Goal: Task Accomplishment & Management: Use online tool/utility

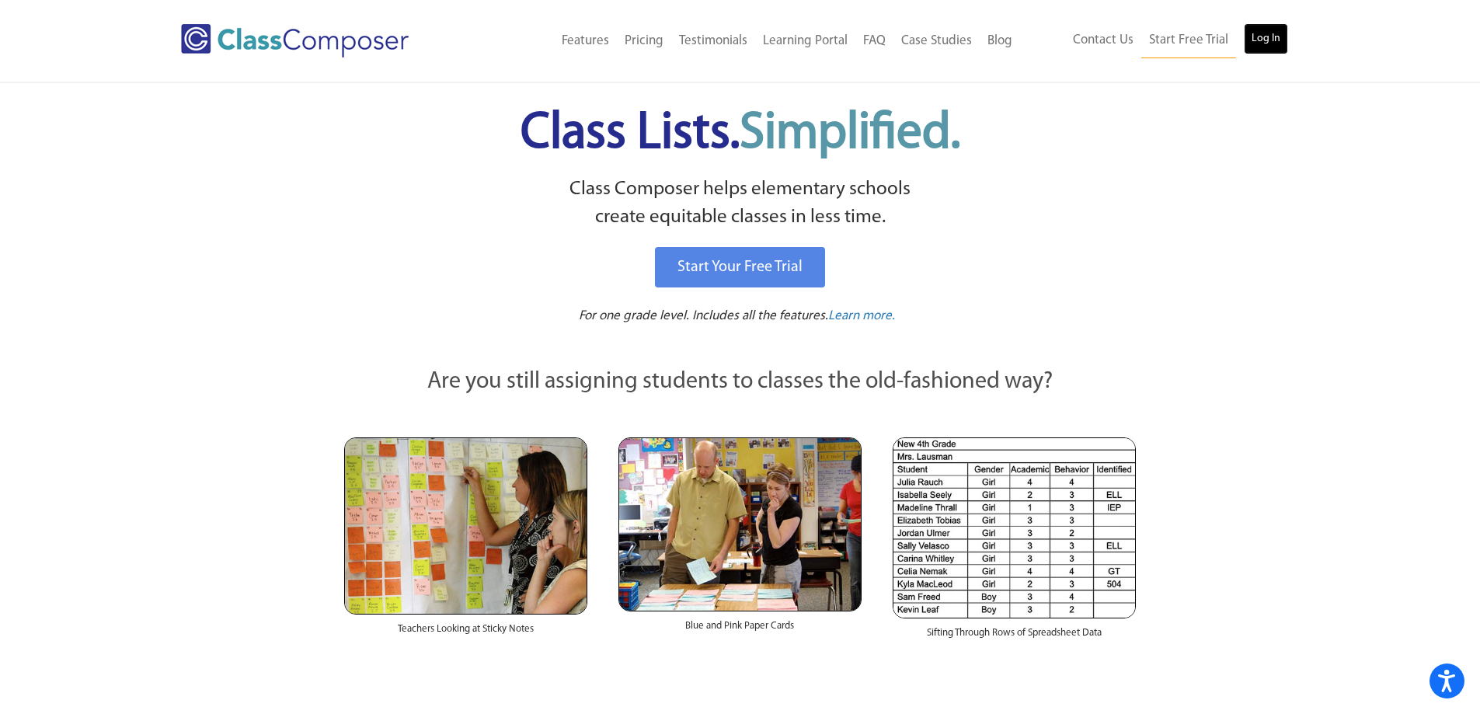
click at [1281, 47] on link "Log In" at bounding box center [1265, 38] width 44 height 31
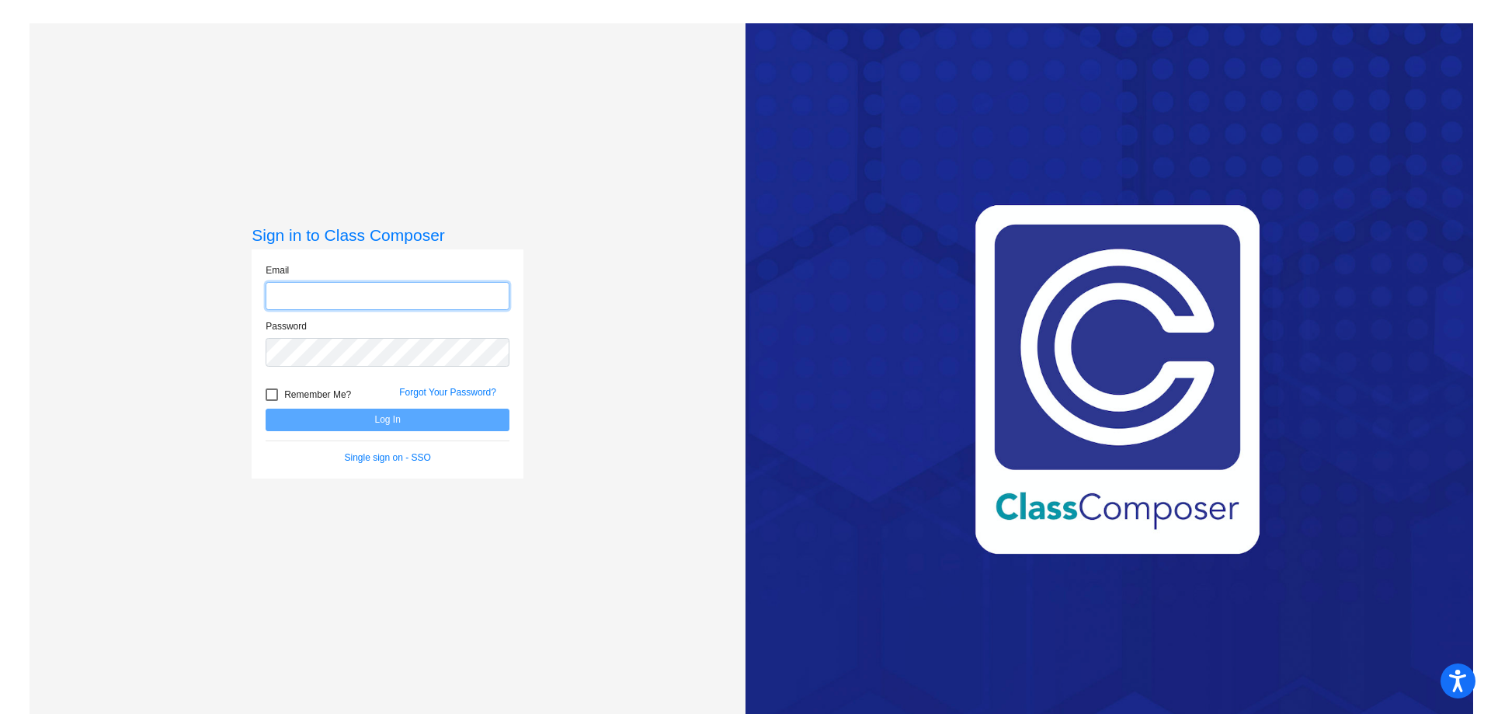
type input "stacy.cullinan@k12.wv.us"
click at [437, 416] on button "Log In" at bounding box center [388, 420] width 244 height 23
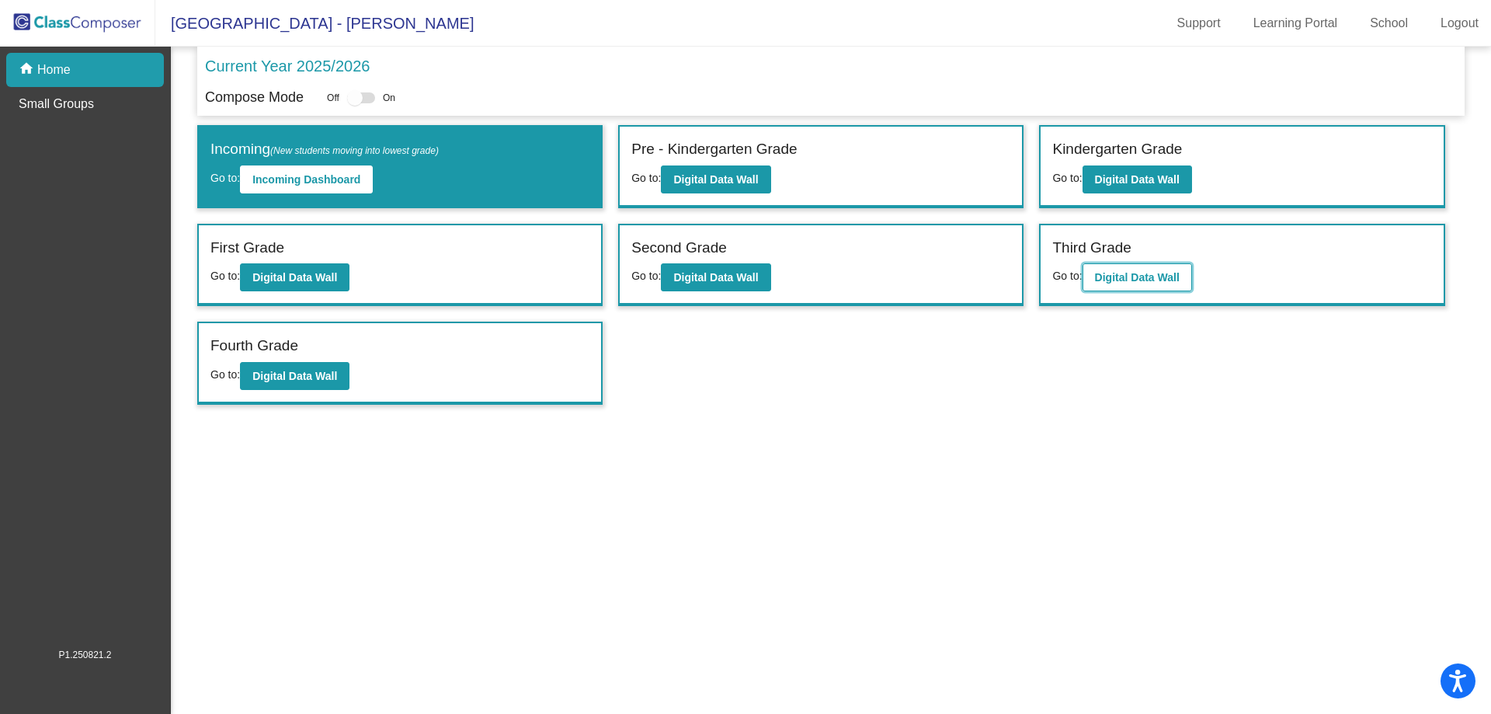
click at [1183, 282] on button "Digital Data Wall" at bounding box center [1138, 277] width 110 height 28
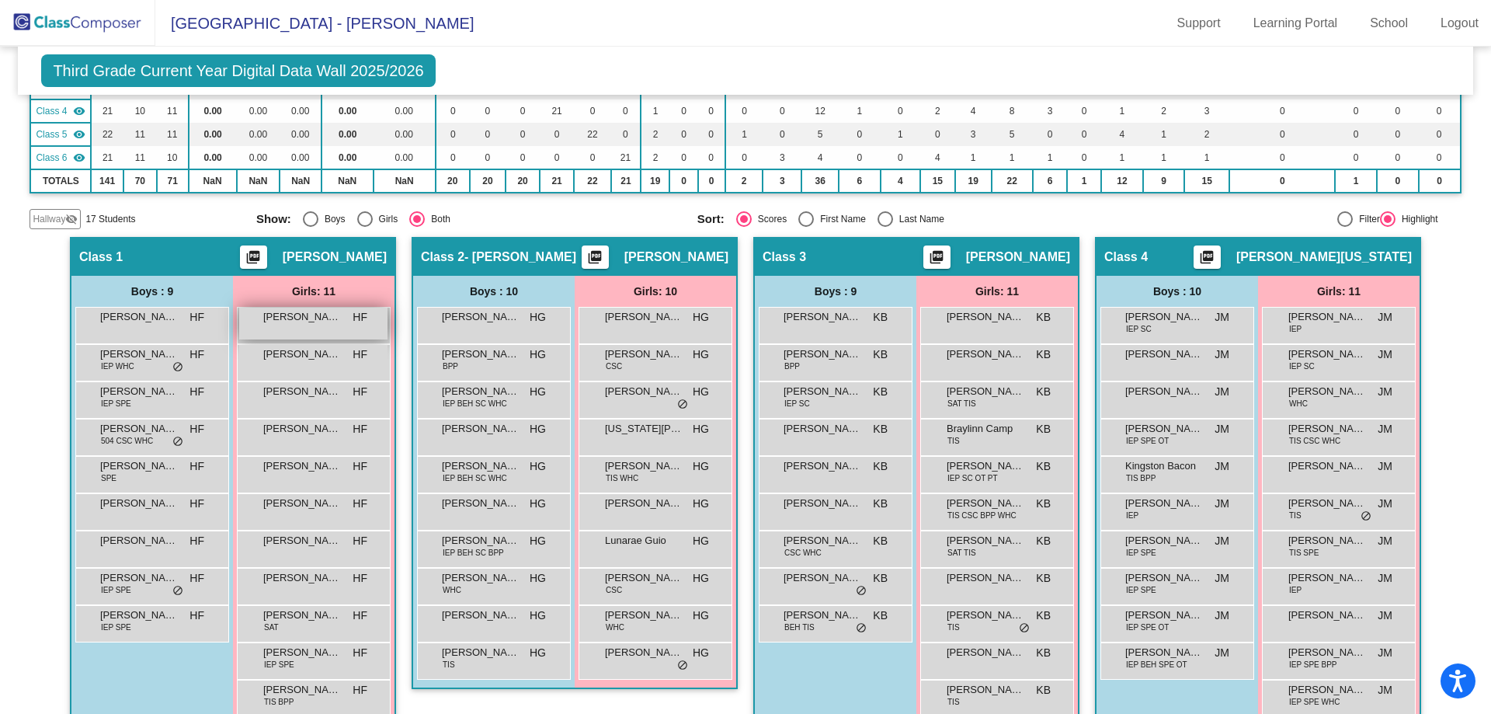
scroll to position [233, 0]
